Goal: Entertainment & Leisure: Consume media (video, audio)

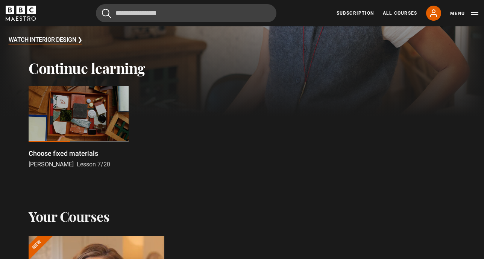
scroll to position [177, 0]
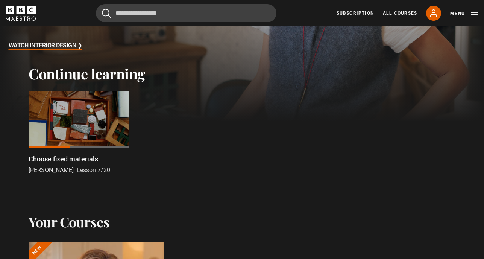
click at [81, 123] on div at bounding box center [79, 119] width 100 height 56
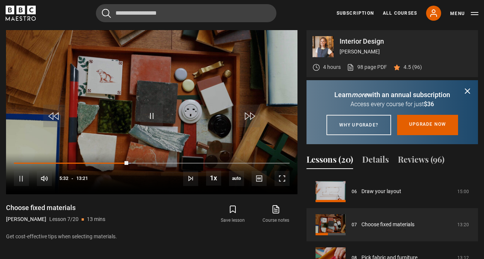
click at [468, 93] on icon "submit" at bounding box center [467, 90] width 9 height 9
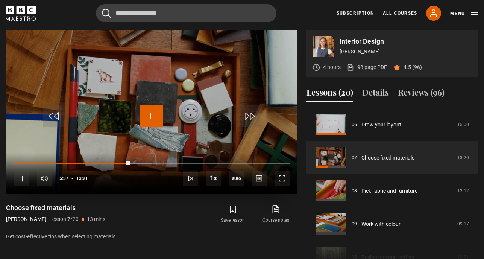
click at [146, 114] on span "Video Player" at bounding box center [151, 116] width 23 height 23
click at [283, 177] on span "Video Player" at bounding box center [282, 178] width 15 height 15
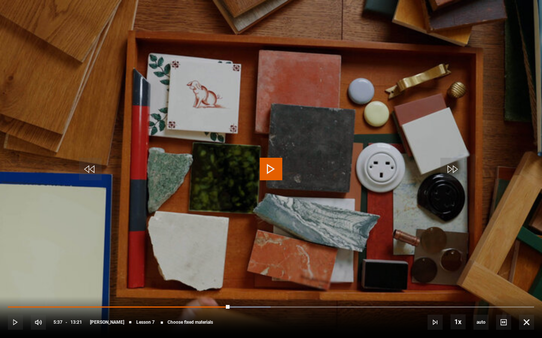
click at [300, 231] on video "Video Player" at bounding box center [271, 169] width 542 height 338
click at [266, 170] on span "Video Player" at bounding box center [270, 169] width 23 height 23
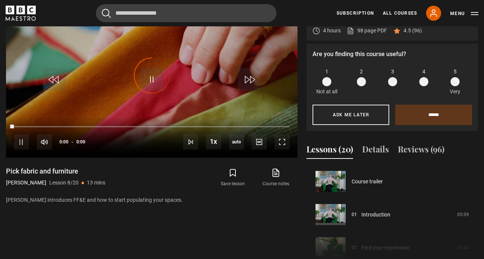
scroll to position [232, 0]
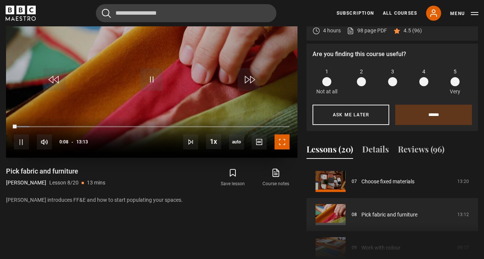
click at [285, 141] on span "Video Player" at bounding box center [282, 141] width 15 height 15
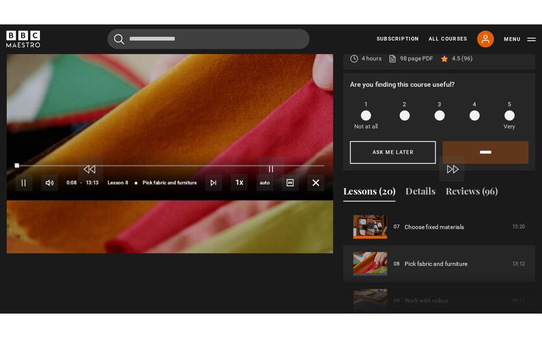
scroll to position [360, 0]
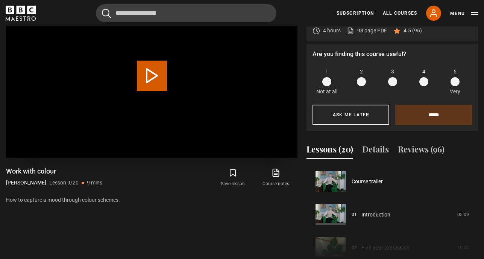
scroll to position [265, 0]
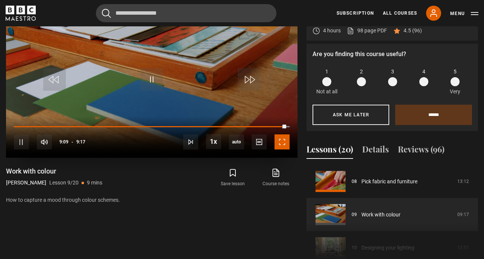
click at [285, 141] on span "Video Player" at bounding box center [282, 141] width 15 height 15
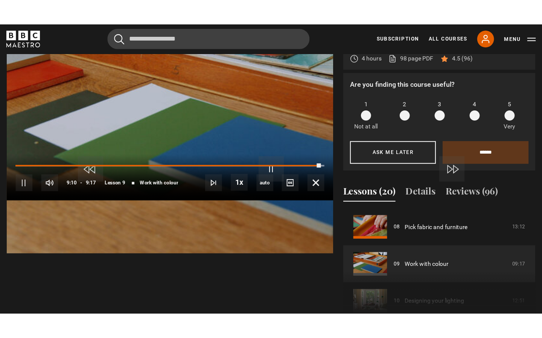
scroll to position [360, 0]
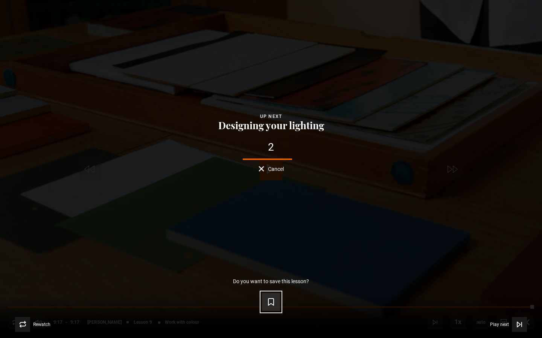
click at [272, 258] on icon "Video Player" at bounding box center [270, 302] width 9 height 9
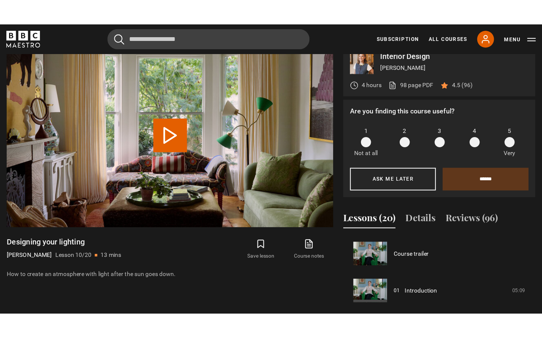
scroll to position [298, 0]
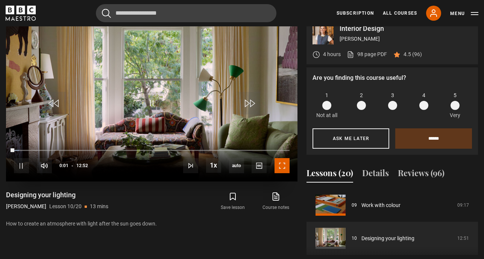
click at [288, 159] on span "Video Player" at bounding box center [282, 165] width 15 height 15
